Goal: Information Seeking & Learning: Learn about a topic

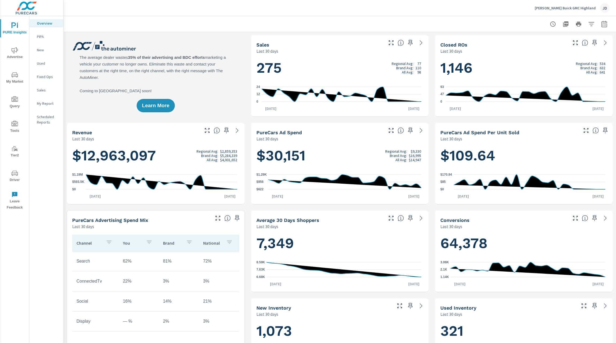
click at [17, 80] on span "My Market" at bounding box center [15, 78] width 26 height 13
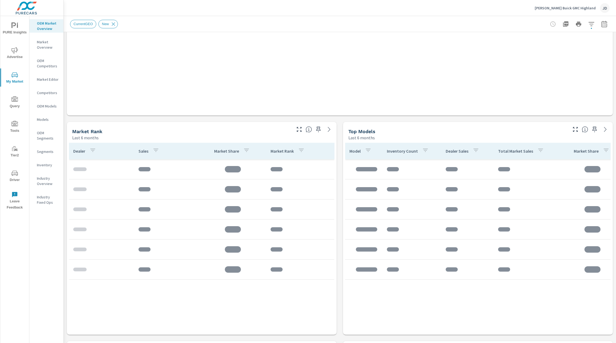
scroll to position [197, 0]
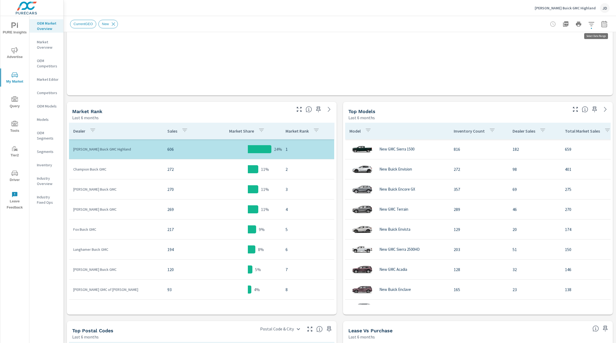
click at [601, 23] on icon "button" at bounding box center [604, 24] width 6 height 6
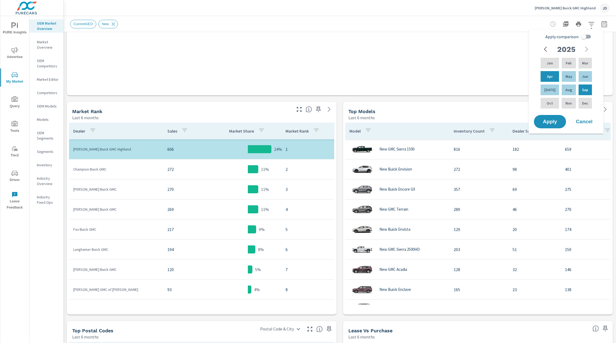
click at [589, 38] on input "Apply comparison" at bounding box center [584, 37] width 30 height 10
checkbox input "true"
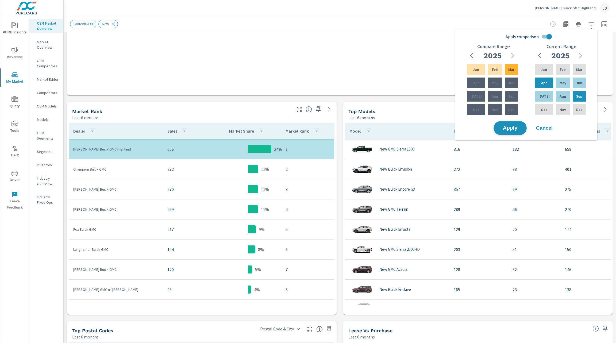
click at [515, 131] on span "Apply" at bounding box center [510, 128] width 22 height 5
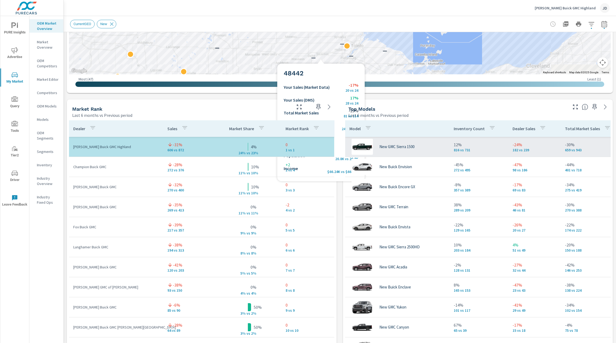
scroll to position [300, 0]
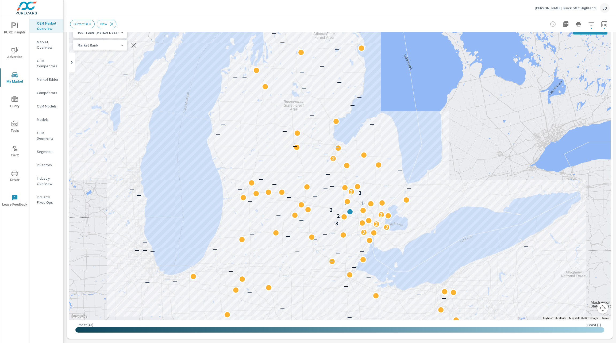
scroll to position [33, 0]
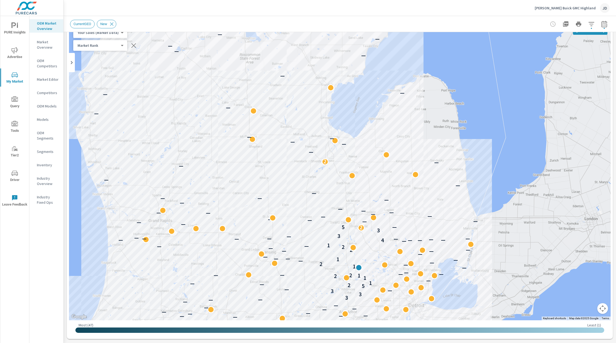
drag, startPoint x: 341, startPoint y: 277, endPoint x: 294, endPoint y: 154, distance: 131.5
click at [340, 172] on div "— — — — — — — — — — — — — — — — — — — — — — — — — — — — — — — — — — — — — — — —…" at bounding box center [545, 309] width 411 height 274
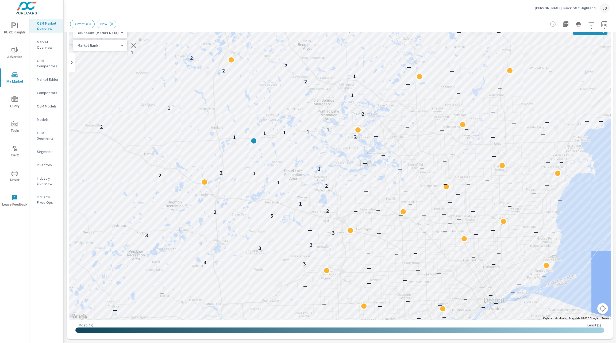
drag, startPoint x: 290, startPoint y: 70, endPoint x: 249, endPoint y: 185, distance: 121.9
click at [249, 185] on div "— — — — — — — — — — — — — — — — — — — — — — — — — — — — — — — — — — — — — — — —…" at bounding box center [340, 171] width 542 height 297
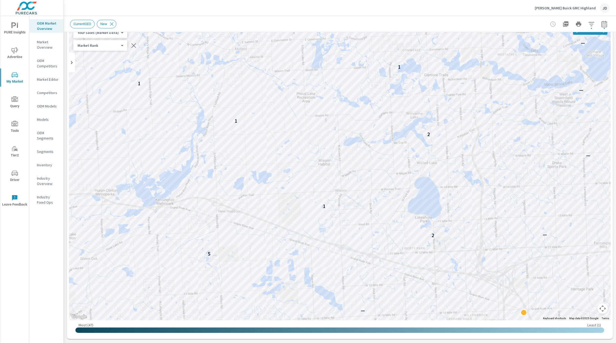
drag, startPoint x: 354, startPoint y: 137, endPoint x: 322, endPoint y: 68, distance: 75.6
click at [322, 68] on div "— 3 3 — — 3 3 — — 3 — — 5 — 2 2 — — — 1 — — 2 1 — 1 2 1 — — — — 1 2 — — 1 1 1 1…" at bounding box center [340, 171] width 542 height 297
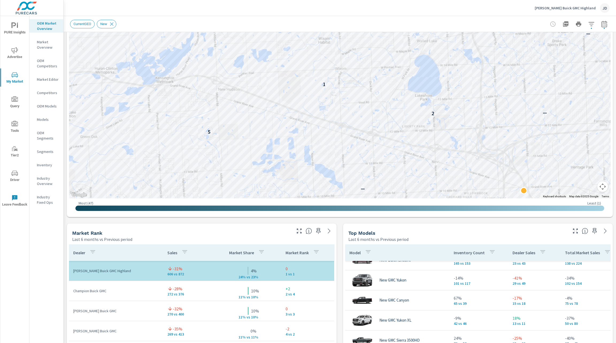
scroll to position [152, 0]
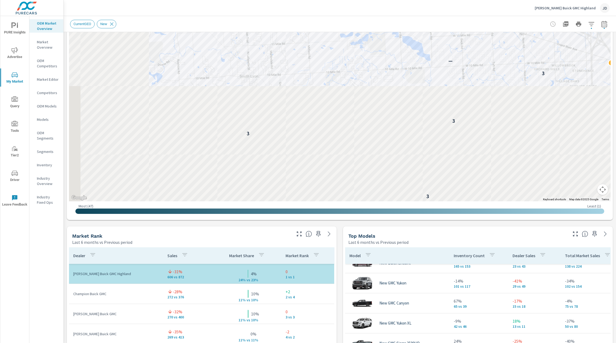
drag, startPoint x: 314, startPoint y: 121, endPoint x: 436, endPoint y: -49, distance: 209.1
click at [436, 0] on html "PURE Insights Advertise My Market Query Tools Tier2 Driver Leave Feedback OEM M…" at bounding box center [308, 171] width 616 height 343
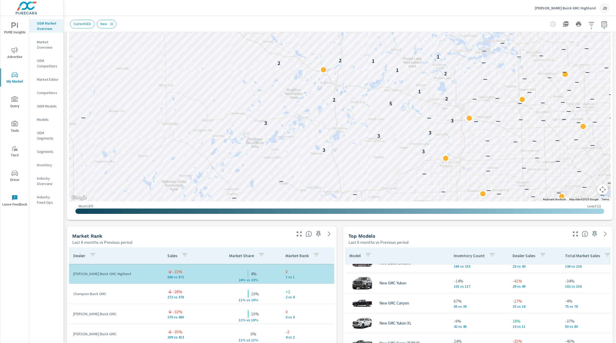
drag, startPoint x: 352, startPoint y: 83, endPoint x: 390, endPoint y: 145, distance: 72.7
click at [390, 145] on div "— — — — — — — — — — — — — — — — — — — — — — — — — — — — — — — — — — — — — — — —…" at bounding box center [581, 238] width 411 height 274
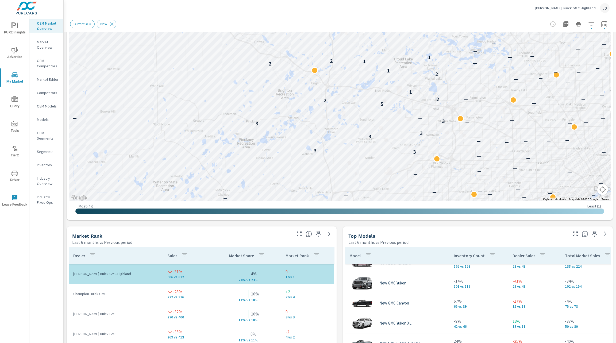
drag, startPoint x: 316, startPoint y: 97, endPoint x: 302, endPoint y: 88, distance: 16.4
click at [302, 88] on div "— — — — — — — — — — — — — — — — — — — — — — — — — — — — — — — — — — — — — — — —…" at bounding box center [340, 52] width 542 height 297
